Goal: Task Accomplishment & Management: Complete application form

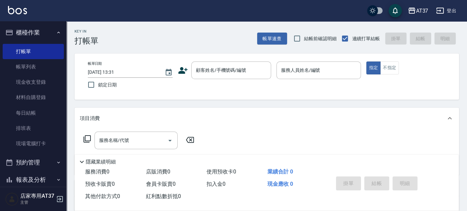
click at [186, 72] on icon at bounding box center [183, 71] width 10 height 10
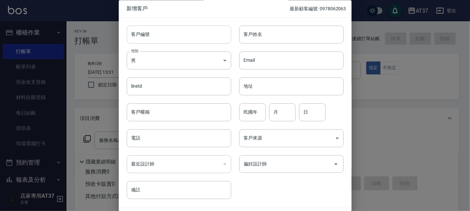
click at [198, 38] on input "客戶編號" at bounding box center [179, 35] width 104 height 18
type input "0908039793"
drag, startPoint x: 175, startPoint y: 22, endPoint x: 167, endPoint y: 29, distance: 11.1
click at [167, 27] on div "客戶編號 0908039793 ​ 客戶編號" at bounding box center [175, 31] width 112 height 26
drag, startPoint x: 173, startPoint y: 37, endPoint x: 132, endPoint y: 42, distance: 41.3
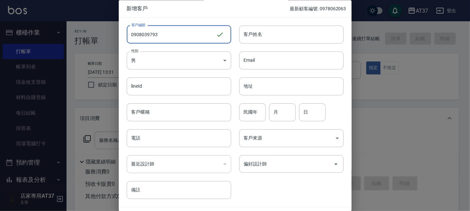
click at [132, 42] on input "0908039793" at bounding box center [171, 35] width 89 height 18
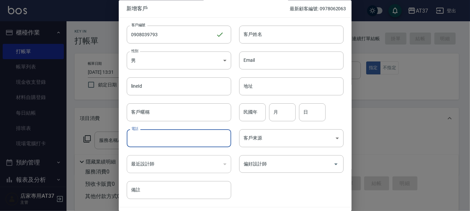
paste input "0908039793"
type input "0908039793"
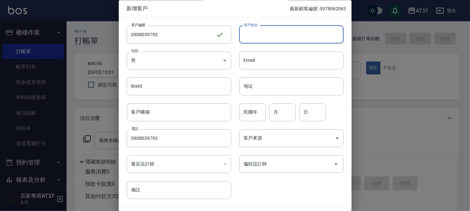
click at [268, 36] on input "客戶姓名" at bounding box center [291, 35] width 104 height 18
type input "[PERSON_NAME]"
click at [259, 106] on input "民國年" at bounding box center [252, 112] width 27 height 18
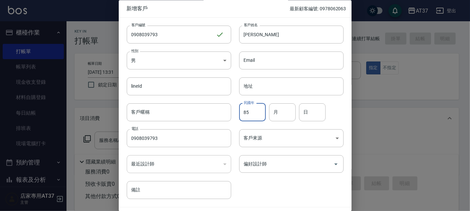
type input "85"
type input "2"
type input "14"
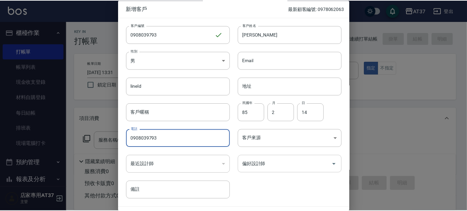
scroll to position [19, 0]
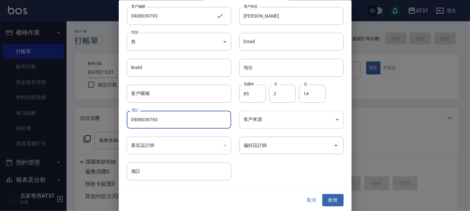
click at [296, 124] on body "AT37 登出 櫃檯作業 打帳單 帳單列表 現金收支登錄 材料自購登錄 每日結帳 排班表 現場電腦打卡 預約管理 預約管理 單日預約紀錄 單週預約紀錄 報表及…" at bounding box center [235, 161] width 470 height 323
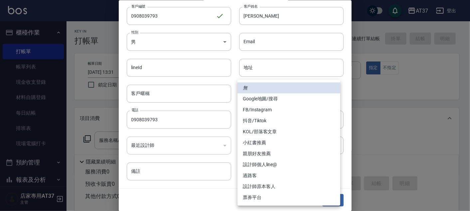
click at [288, 109] on li "FB/Instagram" at bounding box center [289, 109] width 103 height 11
type input "FB/Instagram"
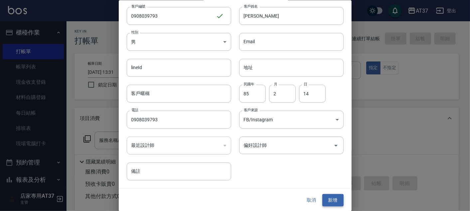
click at [329, 202] on button "新增" at bounding box center [332, 200] width 21 height 12
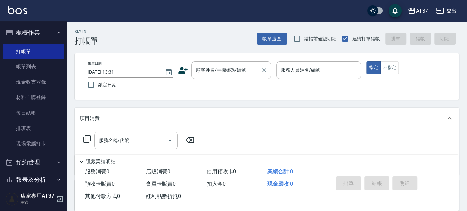
drag, startPoint x: 245, startPoint y: 63, endPoint x: 231, endPoint y: 70, distance: 15.3
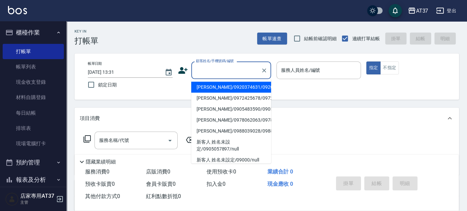
paste input "0908039793"
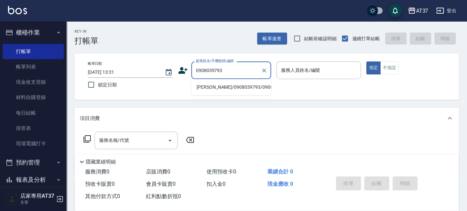
click at [250, 93] on li "[PERSON_NAME]/0908039793/0908039793" at bounding box center [231, 87] width 80 height 11
type input "[PERSON_NAME]/0908039793/0908039793"
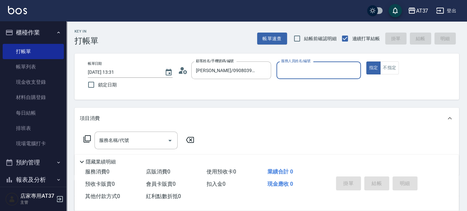
click at [331, 70] on input "服務人員姓名/編號" at bounding box center [318, 71] width 79 height 12
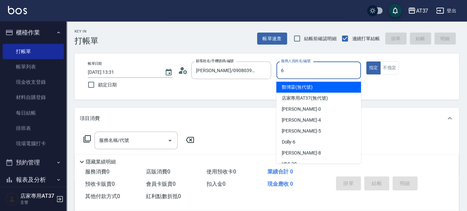
type input "Dolly-6"
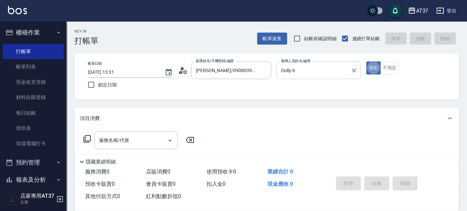
type button "true"
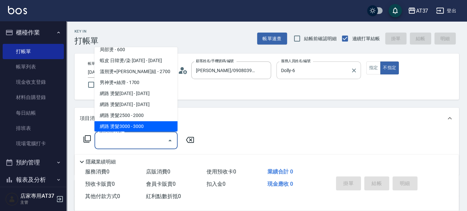
scroll to position [562, 0]
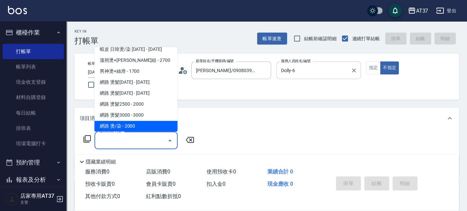
type input "網路 燙/染(335)"
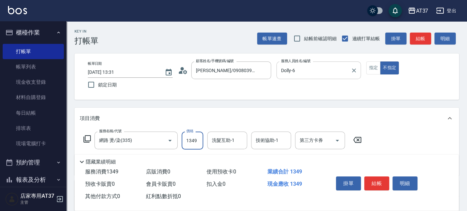
type input "1349"
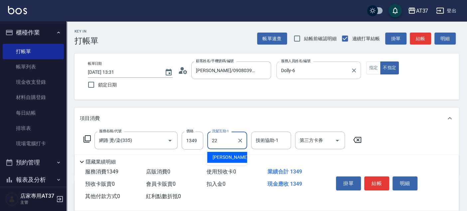
type input "威廉-22"
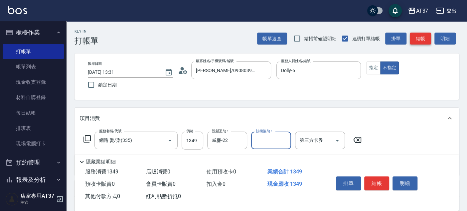
click at [425, 41] on button "結帳" at bounding box center [420, 39] width 21 height 12
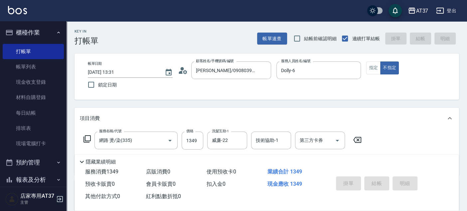
type input "[DATE] 14:17"
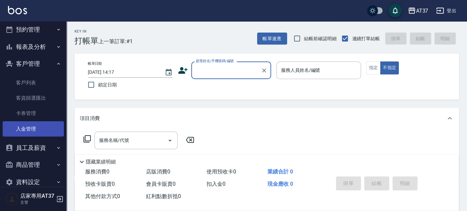
scroll to position [144, 0]
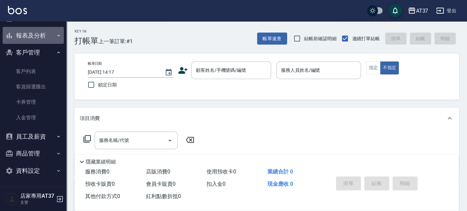
click at [33, 33] on button "報表及分析" at bounding box center [33, 35] width 61 height 17
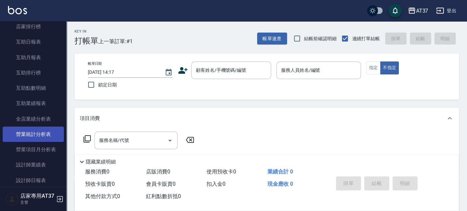
scroll to position [255, 0]
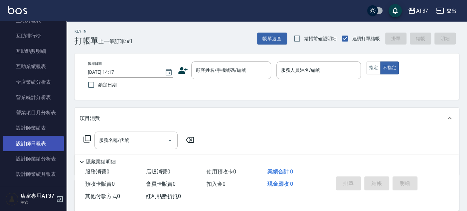
click at [47, 138] on link "設計師日報表" at bounding box center [33, 143] width 61 height 15
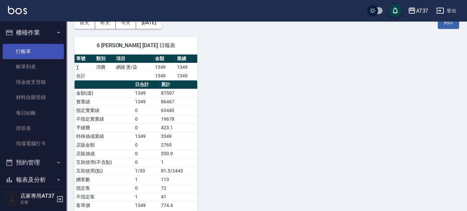
click at [47, 51] on link "打帳單" at bounding box center [33, 51] width 61 height 15
